Goal: Task Accomplishment & Management: Manage account settings

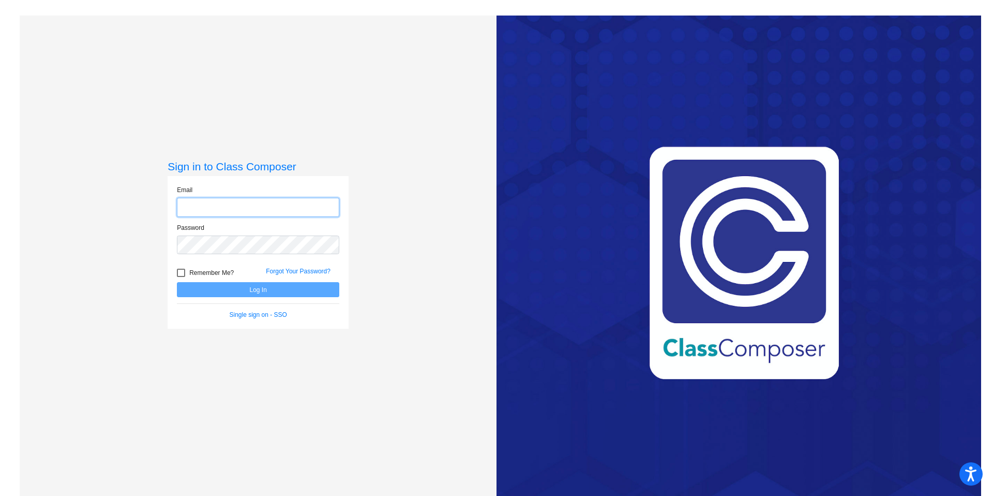
type input "[PERSON_NAME][EMAIL_ADDRESS][PERSON_NAME][DOMAIN_NAME]"
click at [181, 273] on div at bounding box center [181, 272] width 8 height 8
click at [181, 277] on input "Remember Me?" at bounding box center [181, 277] width 1 height 1
checkbox input "true"
click at [233, 291] on button "Log In" at bounding box center [258, 289] width 162 height 15
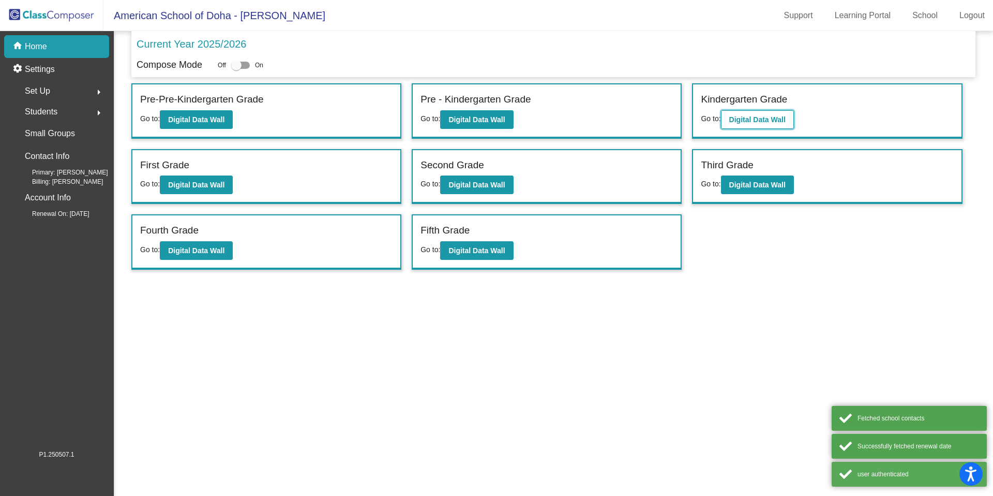
click at [739, 119] on b "Digital Data Wall" at bounding box center [757, 119] width 56 height 8
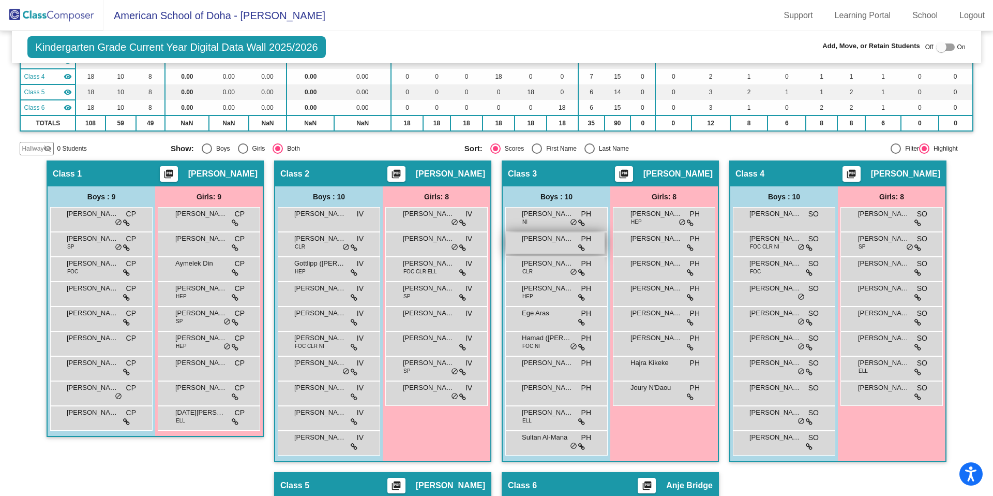
scroll to position [138, 0]
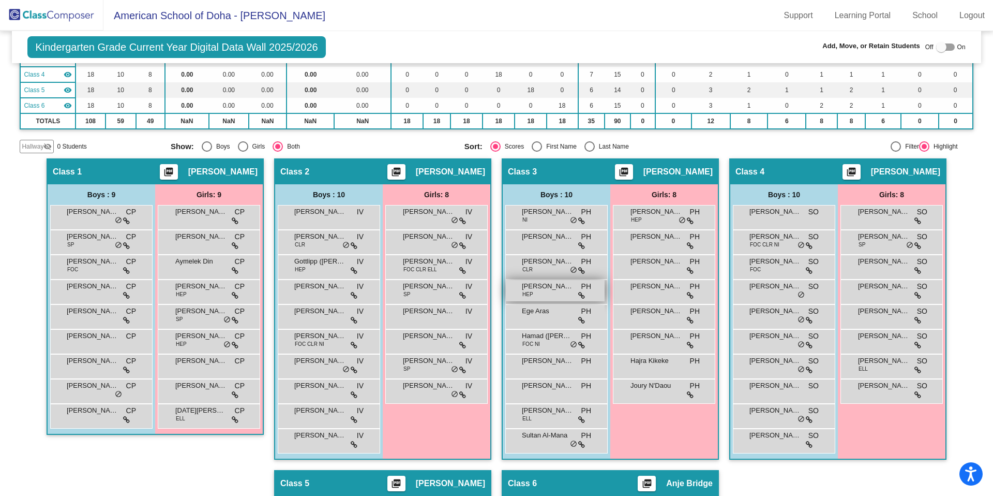
click at [531, 297] on div "[PERSON_NAME] HEP PH lock do_not_disturb_alt" at bounding box center [555, 290] width 99 height 21
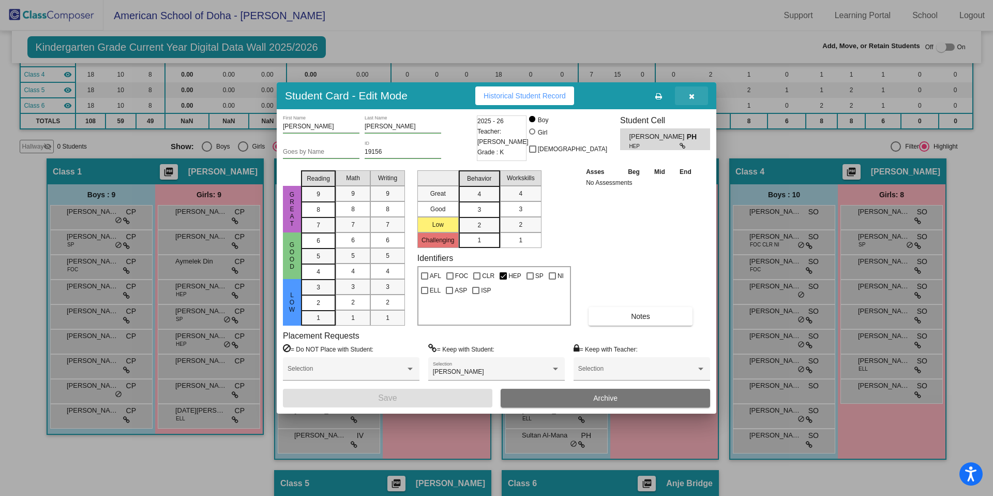
click at [694, 97] on icon "button" at bounding box center [692, 96] width 6 height 7
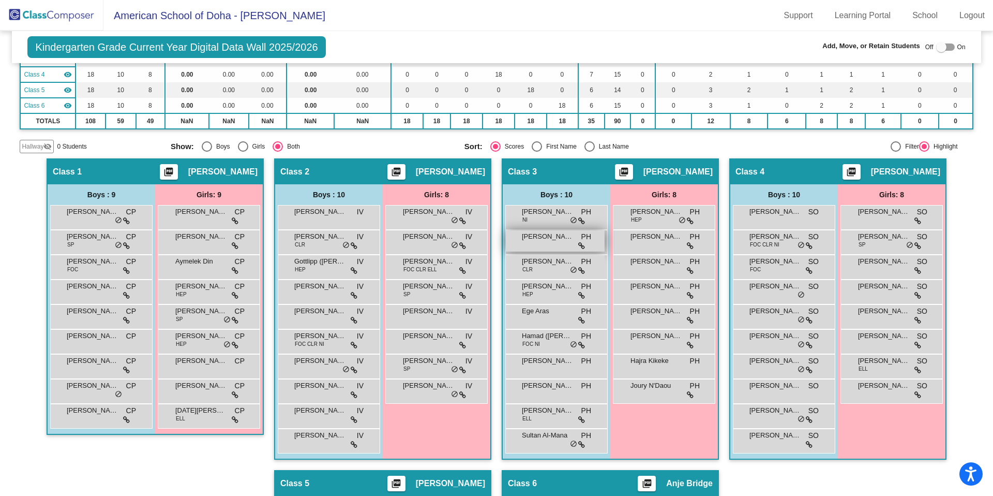
scroll to position [0, 0]
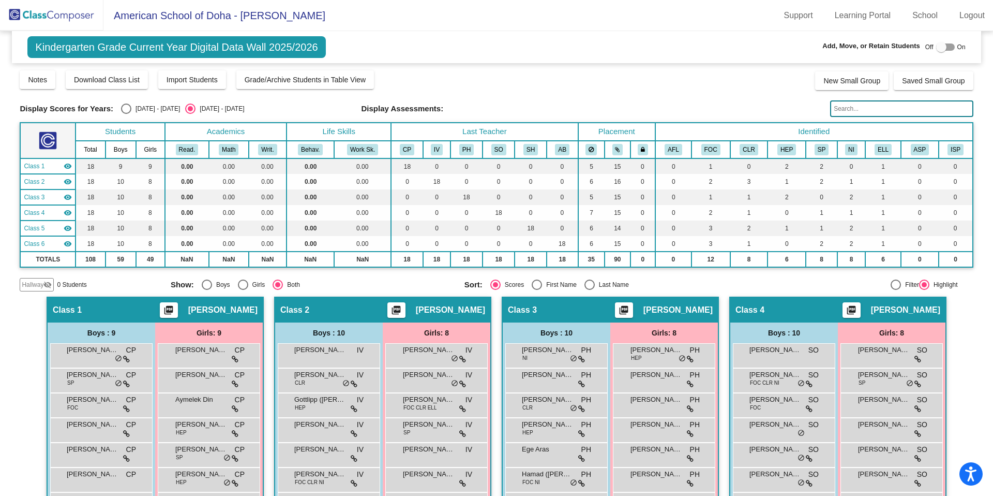
click at [71, 13] on img at bounding box center [51, 15] width 103 height 31
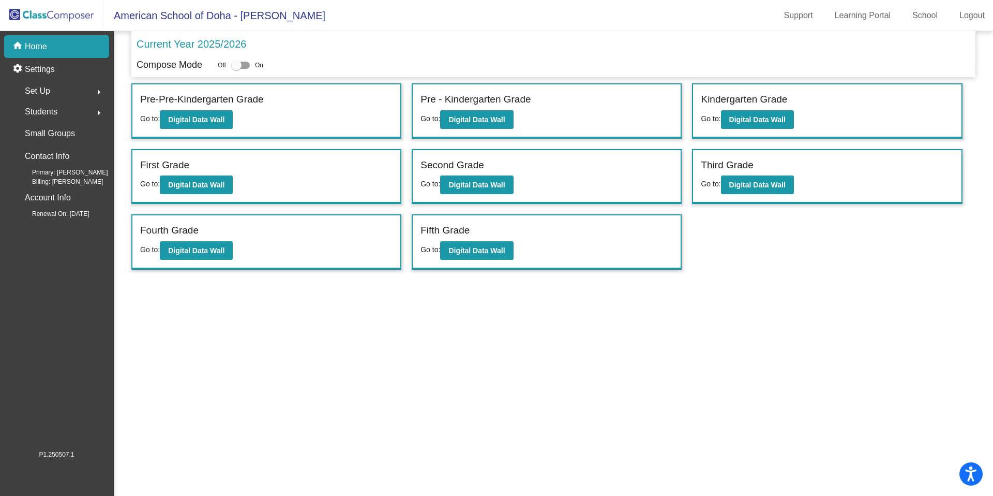
click at [55, 89] on div "Set Up arrow_right" at bounding box center [59, 91] width 99 height 21
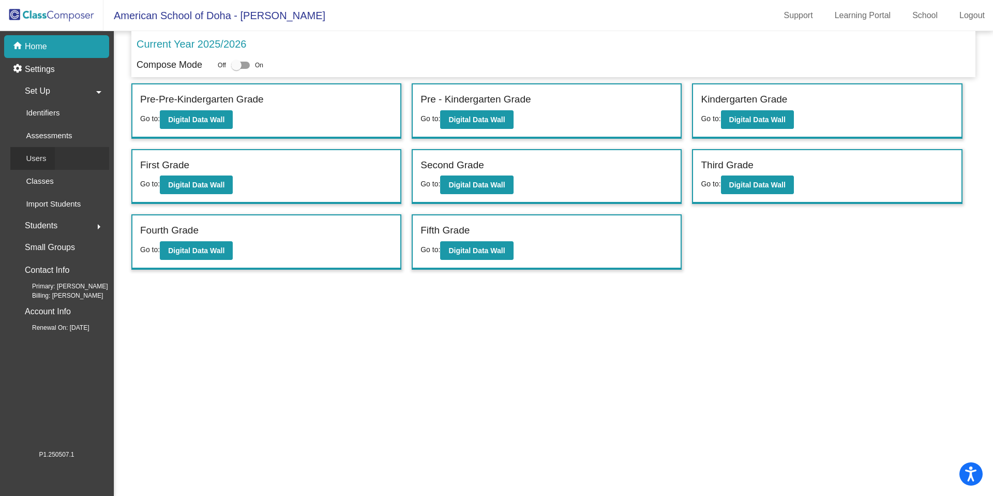
click at [63, 163] on link "Users" at bounding box center [59, 158] width 99 height 23
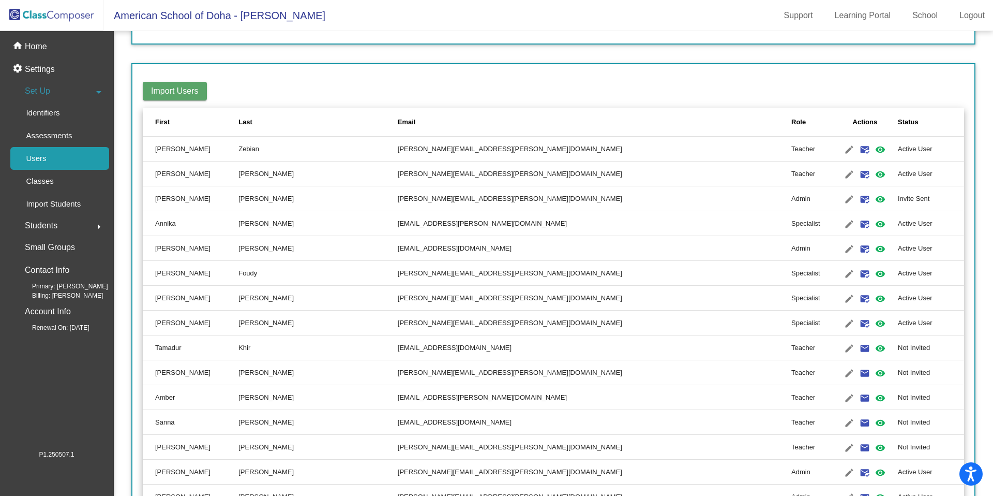
scroll to position [115, 0]
click at [843, 347] on mat-icon "edit" at bounding box center [849, 347] width 12 height 12
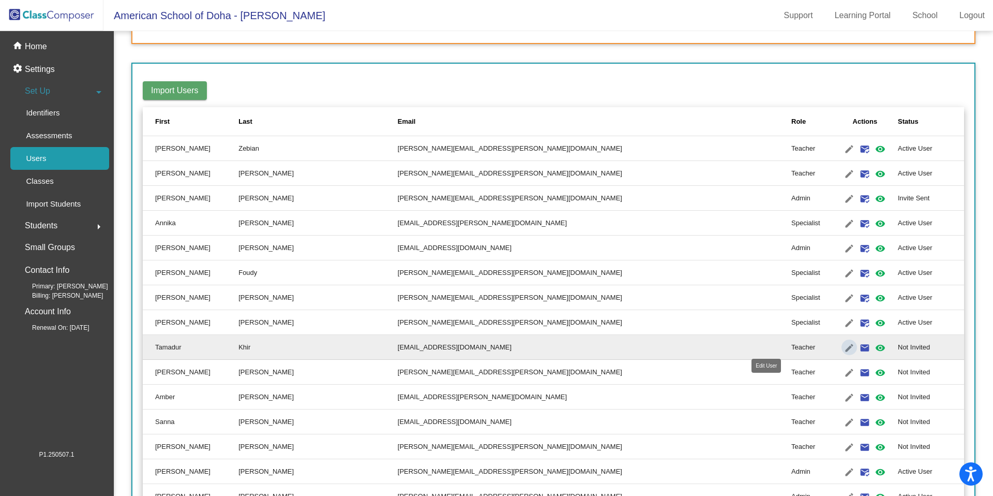
scroll to position [118, 0]
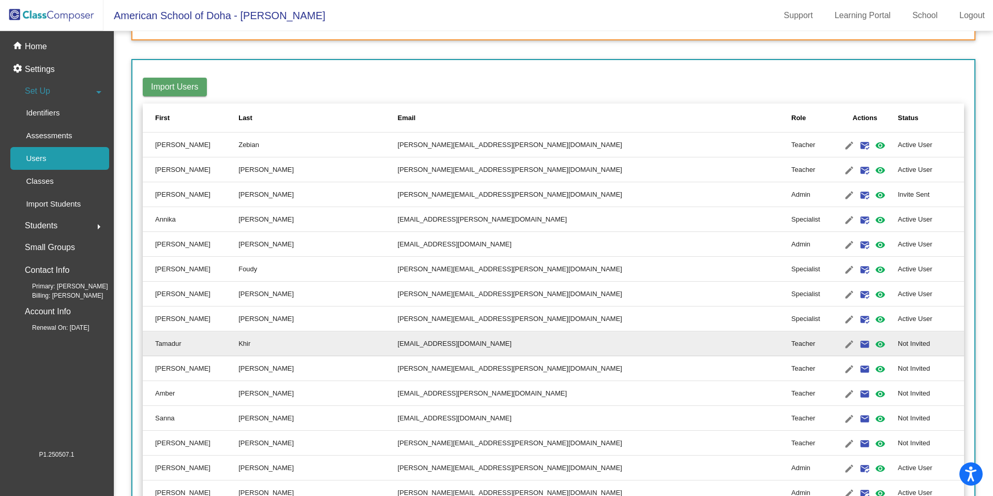
type input "Tamadur"
type input "Khir"
type input "[EMAIL_ADDRESS][DOMAIN_NAME]"
radio input "true"
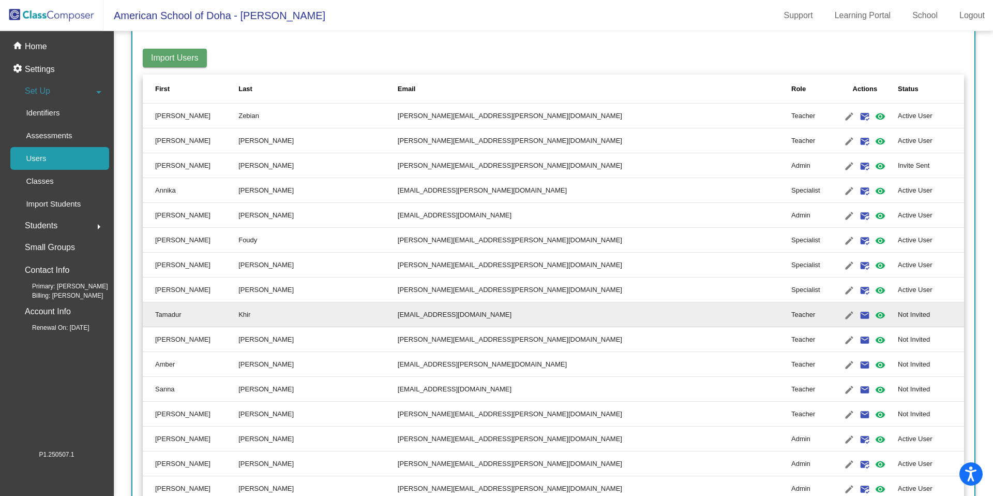
scroll to position [158, 0]
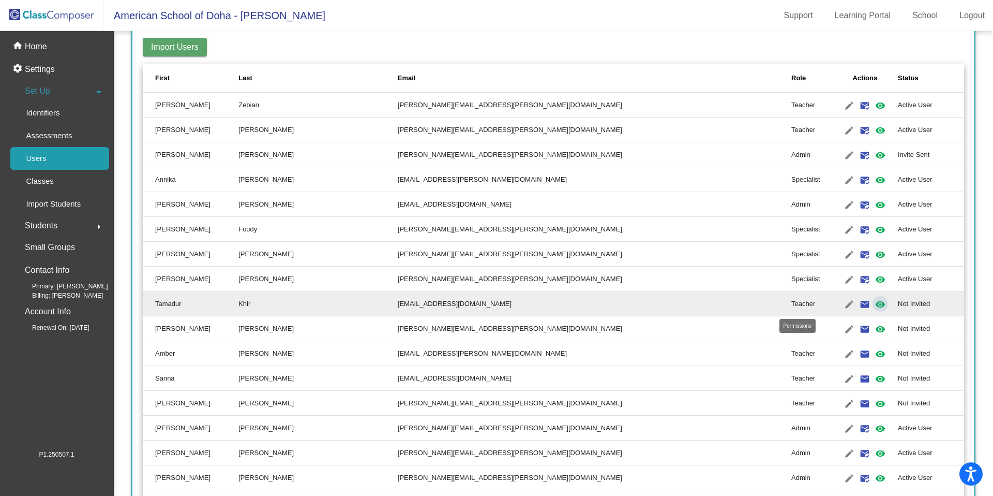
click at [874, 307] on mat-icon "visibility" at bounding box center [880, 304] width 12 height 12
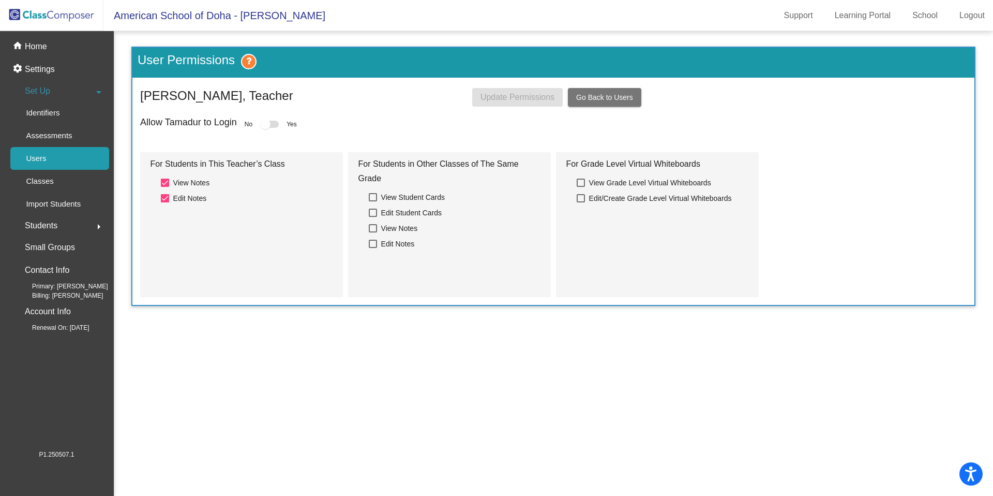
click at [270, 125] on div at bounding box center [265, 124] width 10 height 10
click at [607, 98] on span "Go Back to Users" at bounding box center [604, 97] width 57 height 8
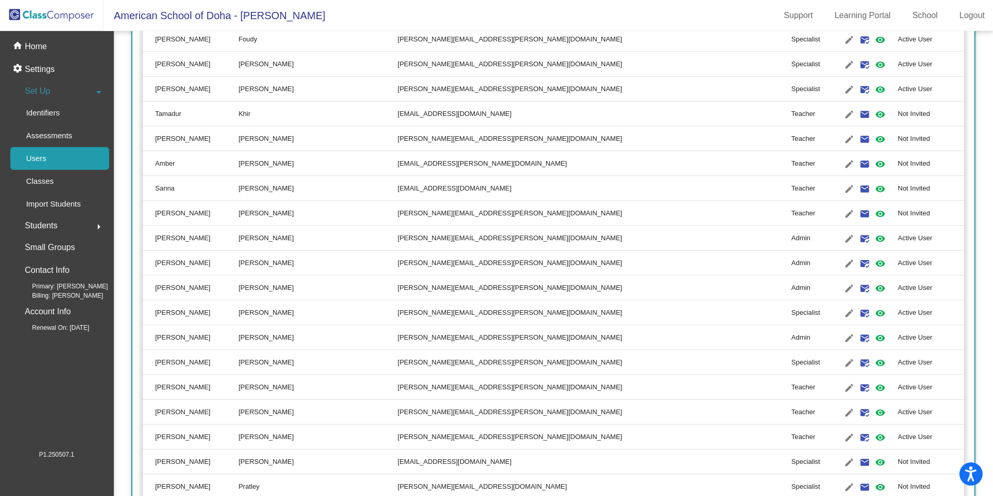
scroll to position [351, 0]
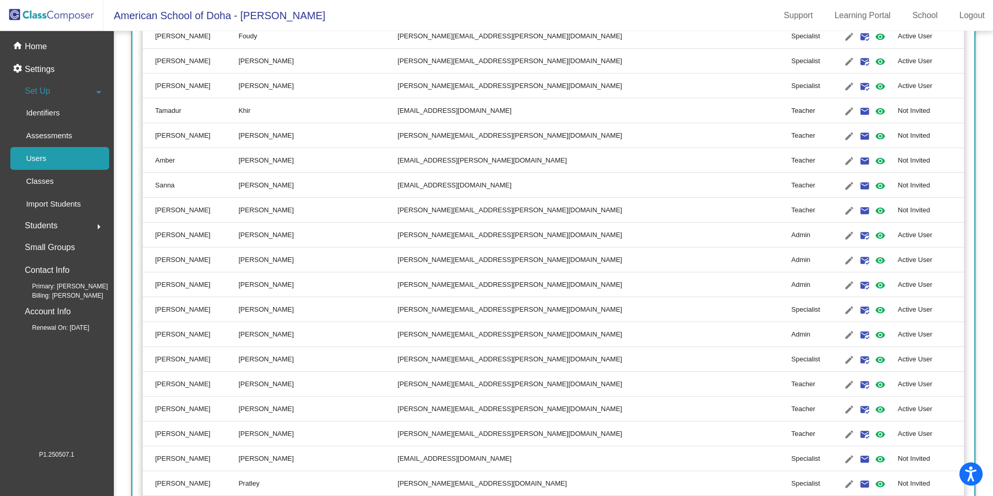
click at [425, 410] on td "[PERSON_NAME][EMAIL_ADDRESS][PERSON_NAME][DOMAIN_NAME]" at bounding box center [595, 408] width 394 height 25
click at [874, 406] on mat-icon "visibility" at bounding box center [880, 409] width 12 height 12
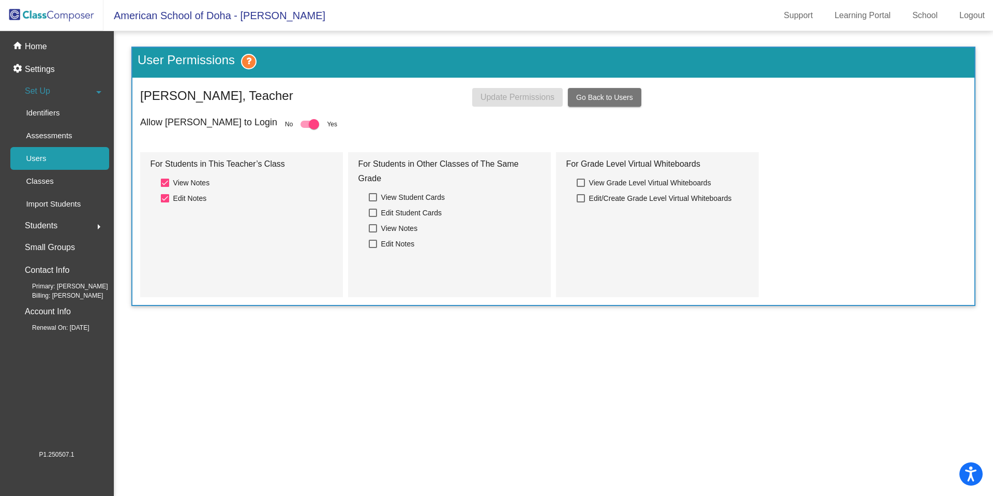
click at [257, 65] on icon at bounding box center [249, 62] width 16 height 16
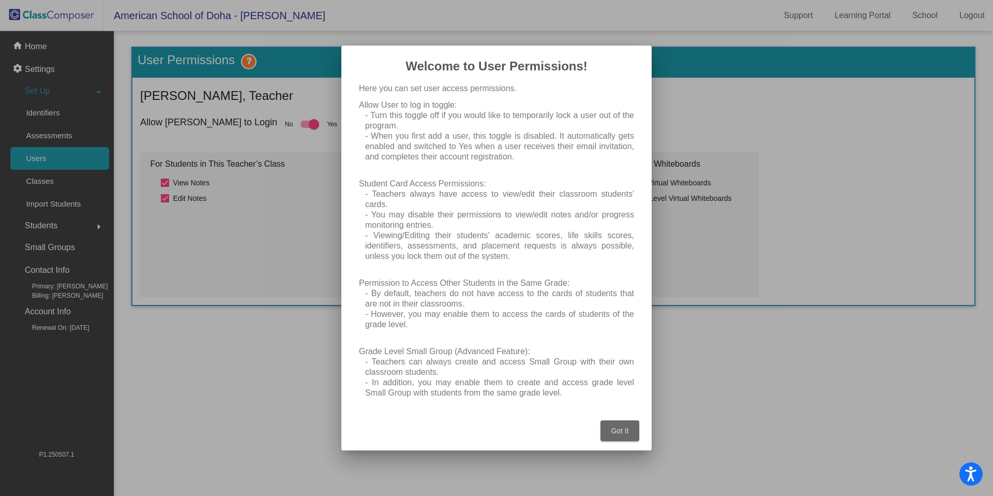
scroll to position [19, 0]
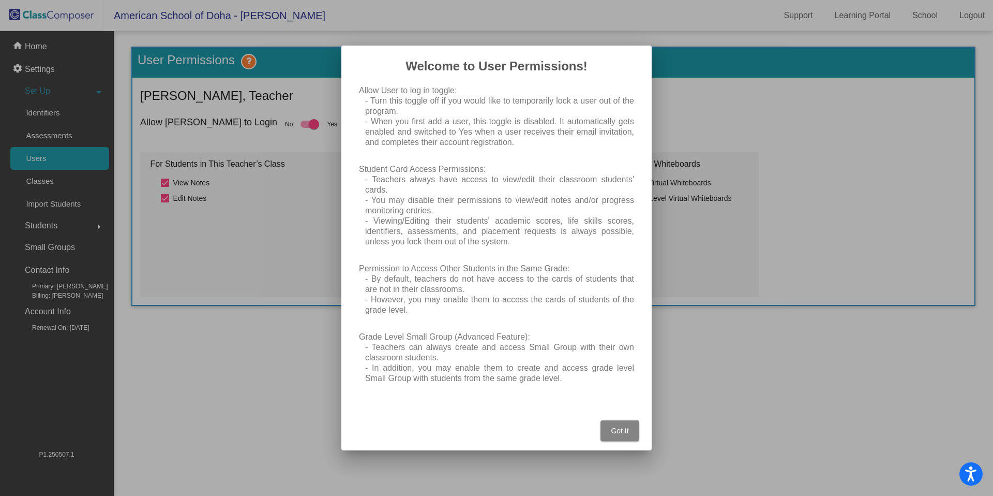
click at [618, 429] on span "Got It" at bounding box center [620, 430] width 18 height 8
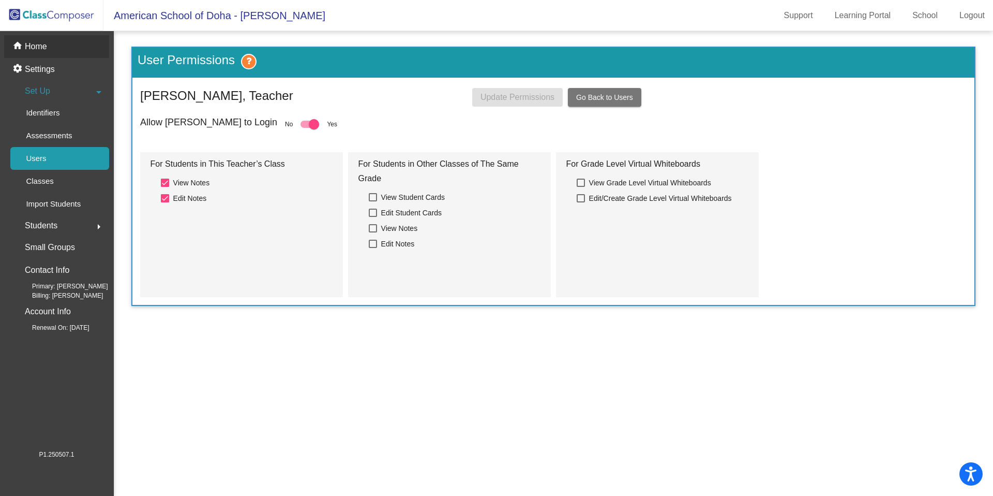
click at [49, 48] on div "home Home" at bounding box center [56, 46] width 105 height 23
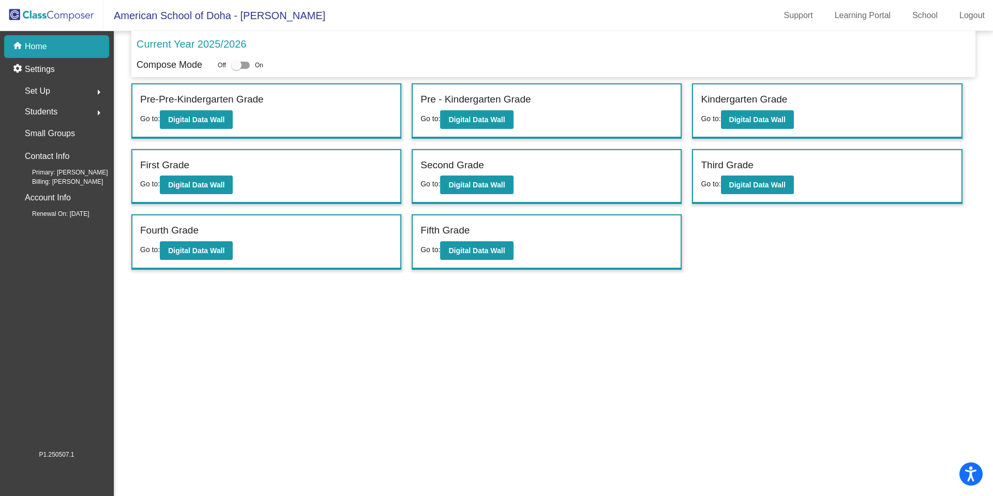
click at [504, 173] on div "Second Grade" at bounding box center [547, 167] width 252 height 18
click at [500, 181] on b "Digital Data Wall" at bounding box center [476, 185] width 56 height 8
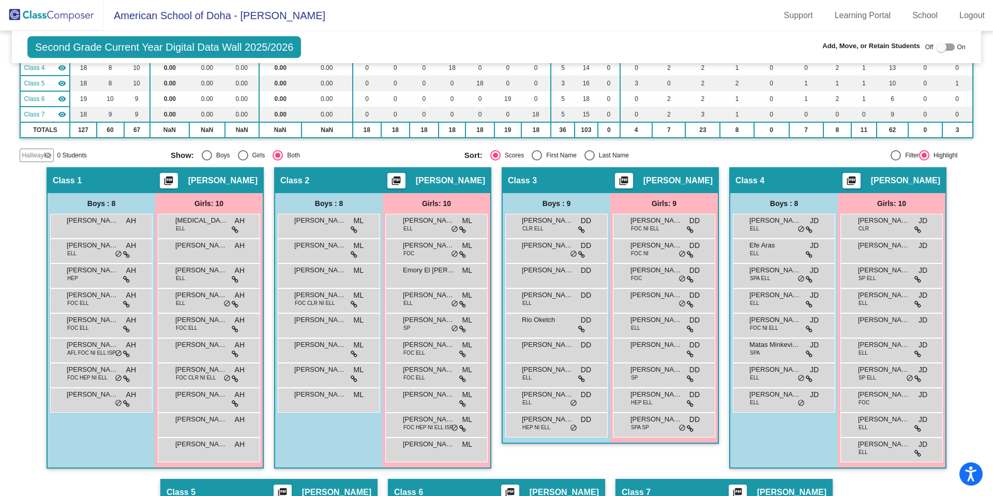
scroll to position [144, 0]
